Goal: Task Accomplishment & Management: Use online tool/utility

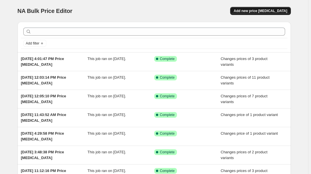
click at [263, 11] on span "Add new price [MEDICAL_DATA]" at bounding box center [259, 11] width 53 height 5
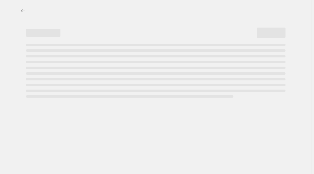
select select "percentage"
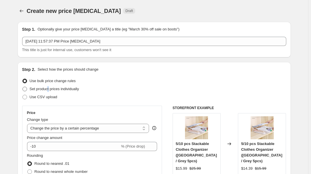
click at [49, 87] on span "Set product prices individually" at bounding box center [54, 89] width 49 height 4
click at [47, 90] on span "Set product prices individually" at bounding box center [54, 89] width 49 height 4
click at [23, 87] on input "Set product prices individually" at bounding box center [22, 87] width 0 height 0
radio input "true"
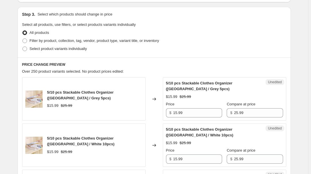
scroll to position [131, 0]
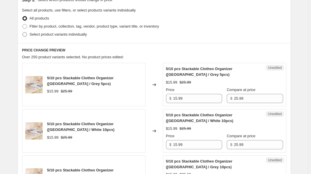
click at [62, 37] on span "Select product variants individually" at bounding box center [58, 34] width 57 height 4
click at [23, 32] on input "Select product variants individually" at bounding box center [22, 32] width 0 height 0
radio input "true"
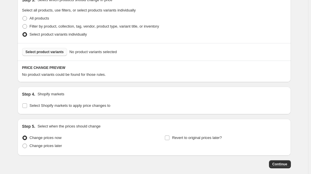
click at [44, 52] on span "Select product variants" at bounding box center [45, 52] width 38 height 5
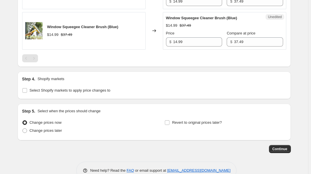
scroll to position [293, 0]
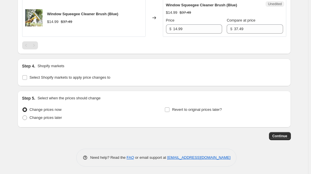
click at [62, 71] on div "Step 4. Shopify markets Select Shopify markets to apply price changes to" at bounding box center [154, 72] width 264 height 18
click at [55, 77] on span "Select Shopify markets to apply price changes to" at bounding box center [70, 77] width 81 height 4
click at [27, 77] on input "Select Shopify markets to apply price changes to" at bounding box center [24, 77] width 5 height 5
checkbox input "true"
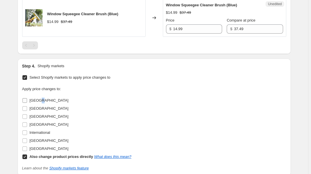
click at [40, 98] on span "[GEOGRAPHIC_DATA]" at bounding box center [49, 100] width 39 height 4
click at [34, 98] on span "[GEOGRAPHIC_DATA]" at bounding box center [49, 100] width 39 height 4
click at [27, 98] on input "[GEOGRAPHIC_DATA]" at bounding box center [24, 100] width 5 height 5
checkbox input "true"
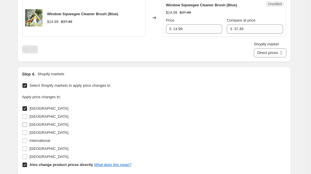
click at [29, 125] on label "[GEOGRAPHIC_DATA]" at bounding box center [45, 125] width 46 height 8
click at [27, 125] on input "[GEOGRAPHIC_DATA]" at bounding box center [24, 124] width 5 height 5
checkbox input "true"
click at [37, 135] on span "[GEOGRAPHIC_DATA]" at bounding box center [49, 133] width 39 height 6
click at [27, 135] on input "[GEOGRAPHIC_DATA]" at bounding box center [24, 133] width 5 height 5
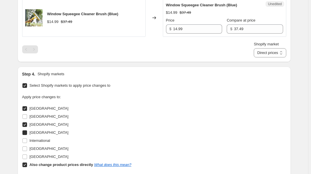
checkbox input "true"
click at [40, 149] on span "[GEOGRAPHIC_DATA]" at bounding box center [49, 149] width 39 height 4
click at [27, 149] on input "[GEOGRAPHIC_DATA]" at bounding box center [24, 149] width 5 height 5
checkbox input "true"
click at [41, 166] on div "Also change product prices directly What does this mean?" at bounding box center [81, 165] width 102 height 6
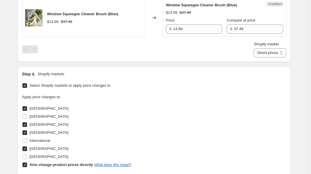
click at [27, 166] on input "Also change product prices directly What does this mean?" at bounding box center [24, 165] width 5 height 5
checkbox input "false"
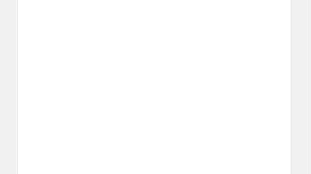
click at [126, 130] on div "Placeholder $59.05 $65.61" at bounding box center [83, 139] width 123 height 38
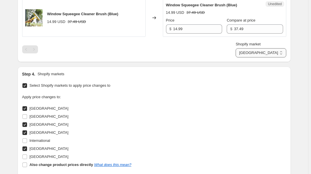
drag, startPoint x: 277, startPoint y: 52, endPoint x: 278, endPoint y: 56, distance: 3.8
click at [277, 52] on select "[GEOGRAPHIC_DATA] [GEOGRAPHIC_DATA] [GEOGRAPHIC_DATA] [GEOGRAPHIC_DATA]" at bounding box center [260, 52] width 50 height 9
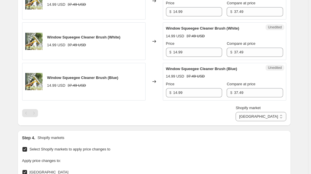
scroll to position [189, 0]
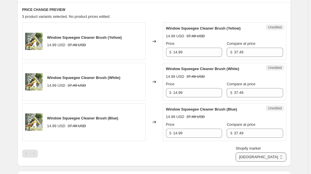
click at [270, 155] on select "[GEOGRAPHIC_DATA] [GEOGRAPHIC_DATA] [GEOGRAPHIC_DATA] [GEOGRAPHIC_DATA]" at bounding box center [260, 157] width 50 height 9
click at [262, 162] on select "[GEOGRAPHIC_DATA] [GEOGRAPHIC_DATA] [GEOGRAPHIC_DATA] [GEOGRAPHIC_DATA]" at bounding box center [260, 157] width 50 height 9
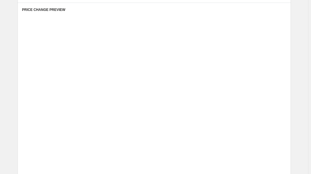
drag, startPoint x: 251, startPoint y: 142, endPoint x: 222, endPoint y: 150, distance: 29.8
click at [222, 150] on div "Placeholder" at bounding box center [222, 150] width 75 height 6
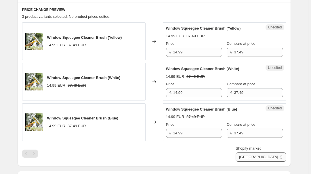
click at [277, 156] on select "[GEOGRAPHIC_DATA] [GEOGRAPHIC_DATA] [GEOGRAPHIC_DATA] [GEOGRAPHIC_DATA]" at bounding box center [260, 157] width 50 height 9
click at [261, 162] on select "[GEOGRAPHIC_DATA] [GEOGRAPHIC_DATA] [GEOGRAPHIC_DATA] [GEOGRAPHIC_DATA]" at bounding box center [260, 157] width 50 height 9
click at [272, 161] on select "[GEOGRAPHIC_DATA] [GEOGRAPHIC_DATA] [GEOGRAPHIC_DATA] [GEOGRAPHIC_DATA]" at bounding box center [260, 157] width 50 height 9
click at [273, 153] on select "[GEOGRAPHIC_DATA] [GEOGRAPHIC_DATA] [GEOGRAPHIC_DATA] [GEOGRAPHIC_DATA]" at bounding box center [260, 157] width 50 height 9
click at [260, 149] on span "Shopify market" at bounding box center [247, 148] width 25 height 4
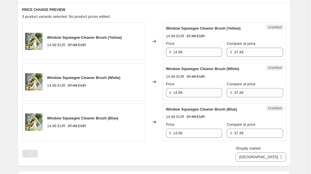
click at [273, 153] on select "[GEOGRAPHIC_DATA] [GEOGRAPHIC_DATA] [GEOGRAPHIC_DATA] [GEOGRAPHIC_DATA]" at bounding box center [260, 157] width 50 height 9
click at [273, 155] on select "[GEOGRAPHIC_DATA] [GEOGRAPHIC_DATA] [GEOGRAPHIC_DATA] [GEOGRAPHIC_DATA]" at bounding box center [260, 157] width 50 height 9
select select "7501644017"
click at [249, 162] on select "[GEOGRAPHIC_DATA] [GEOGRAPHIC_DATA] [GEOGRAPHIC_DATA] [GEOGRAPHIC_DATA]" at bounding box center [260, 157] width 50 height 9
